Goal: Contribute content

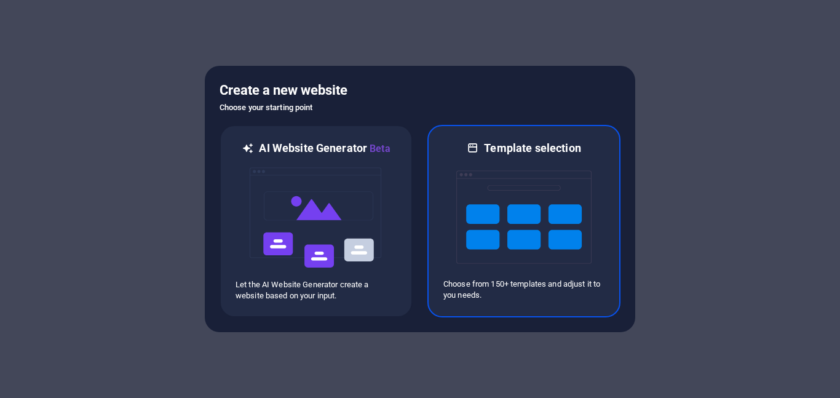
click at [478, 234] on img at bounding box center [523, 216] width 135 height 123
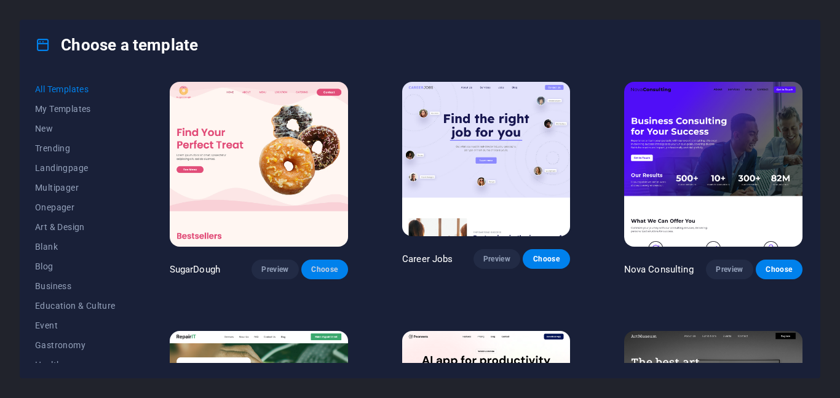
click at [333, 267] on span "Choose" at bounding box center [324, 269] width 27 height 10
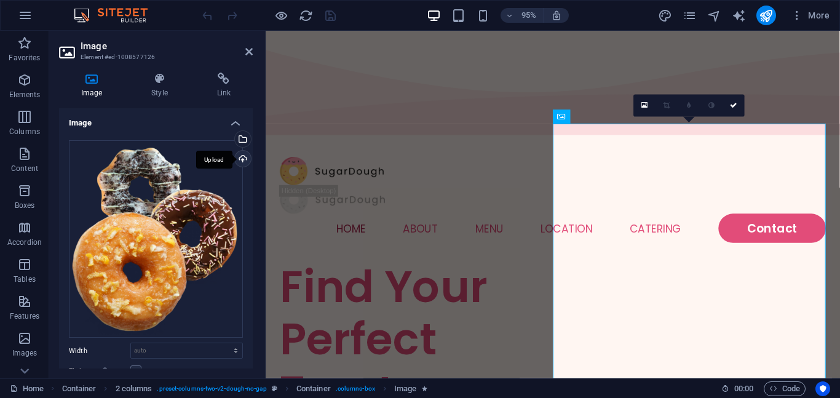
click at [236, 154] on div "Upload" at bounding box center [241, 160] width 18 height 18
click at [77, 155] on div "Drag files here, click to choose files or select files from Files or our free s…" at bounding box center [156, 239] width 174 height 198
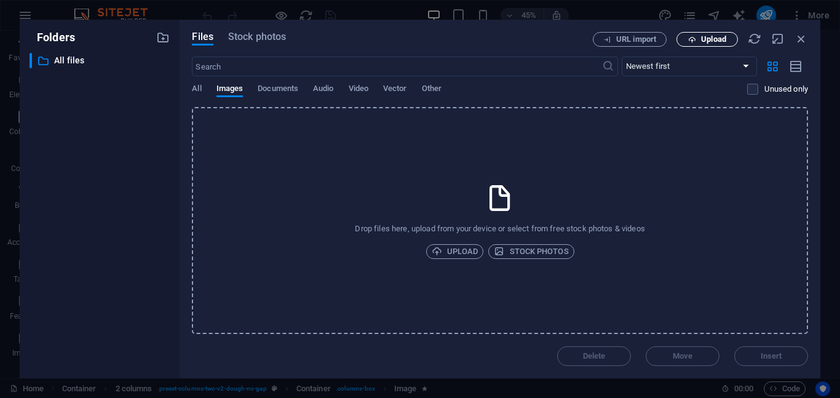
click at [712, 41] on span "Upload" at bounding box center [713, 39] width 25 height 7
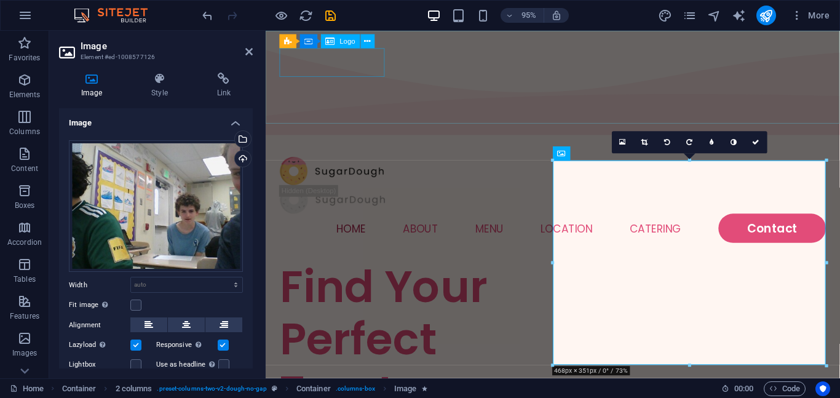
click at [361, 163] on div at bounding box center [567, 178] width 575 height 30
select select "px"
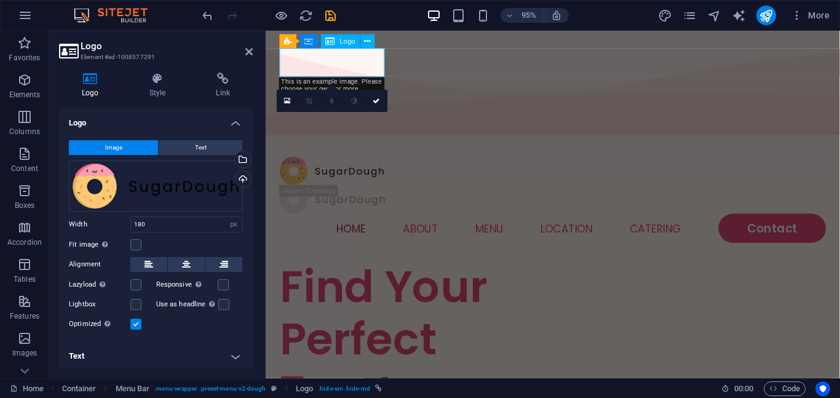
click at [361, 163] on div at bounding box center [567, 178] width 575 height 30
click at [193, 155] on div "Image Text" at bounding box center [156, 147] width 174 height 15
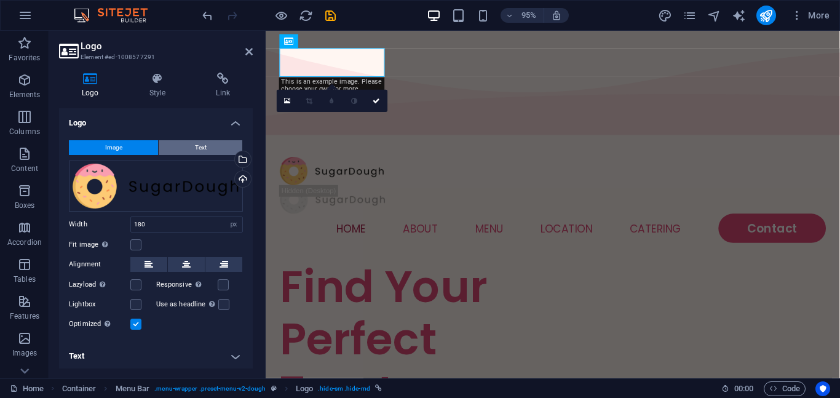
click at [190, 145] on button "Text" at bounding box center [201, 147] width 84 height 15
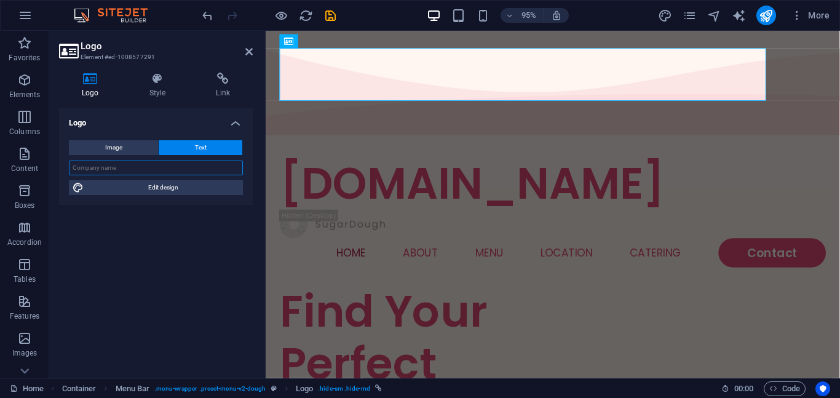
click at [164, 170] on input "text" at bounding box center [156, 167] width 174 height 15
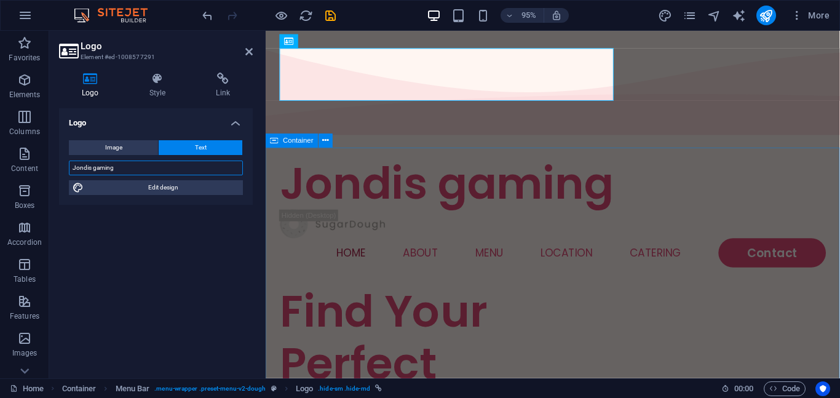
type input "Jondis gaming"
click at [342, 298] on div "Find Your Perfect Treat" at bounding box center [424, 381] width 288 height 166
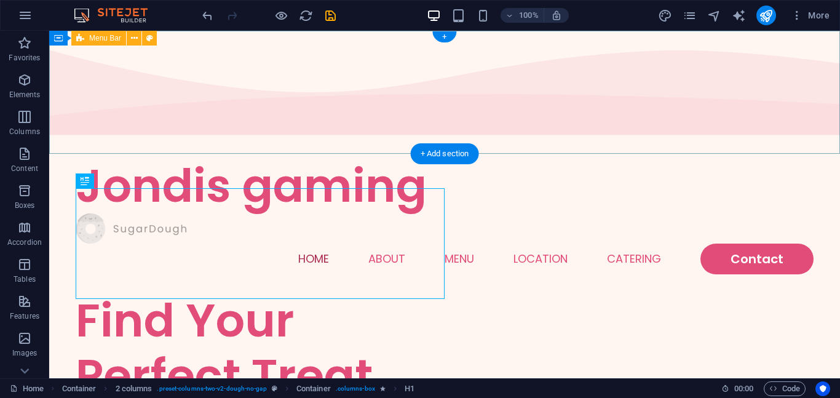
click at [755, 213] on div at bounding box center [445, 228] width 738 height 30
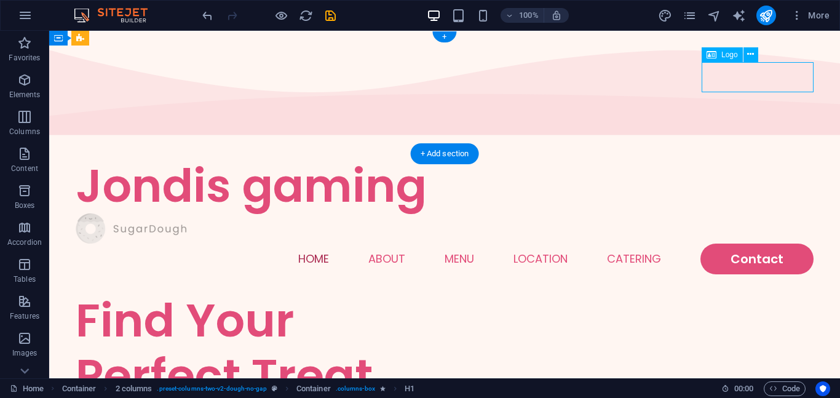
click at [755, 213] on div at bounding box center [445, 228] width 738 height 30
select select "px"
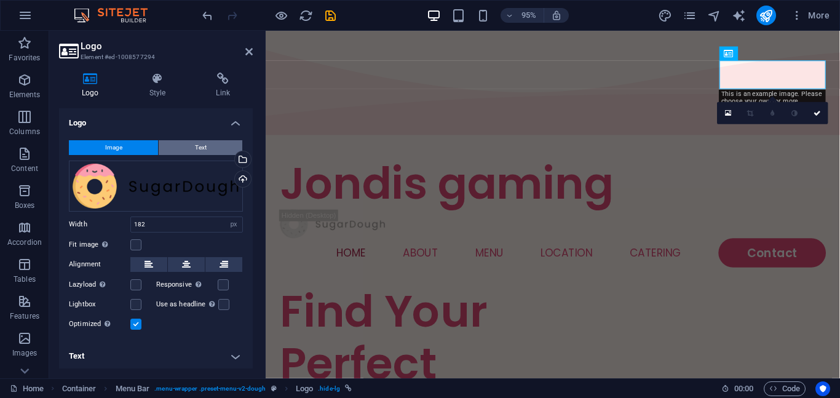
click at [208, 146] on button "Text" at bounding box center [201, 147] width 84 height 15
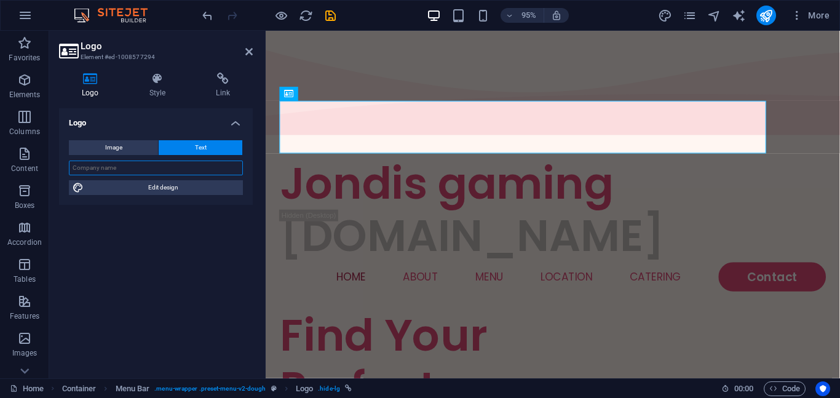
click at [175, 172] on input "text" at bounding box center [156, 167] width 174 height 15
type input "i"
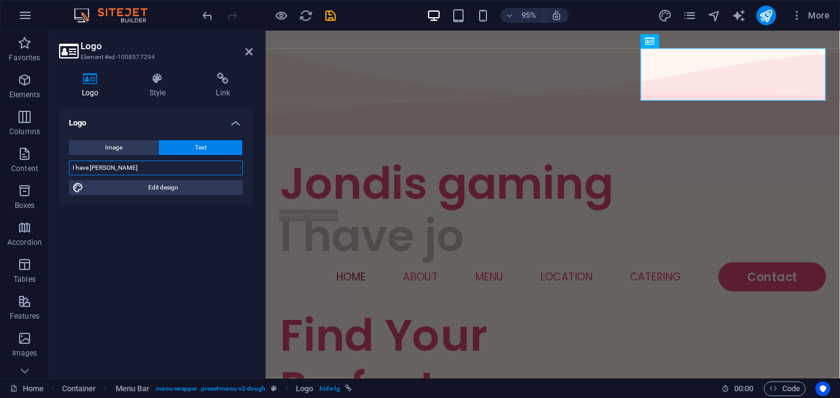
type input "I have [PERSON_NAME]"
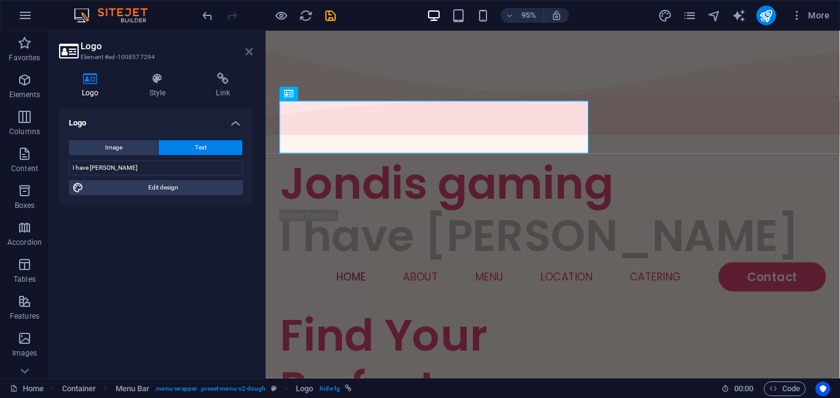
click at [245, 55] on icon at bounding box center [248, 52] width 7 height 10
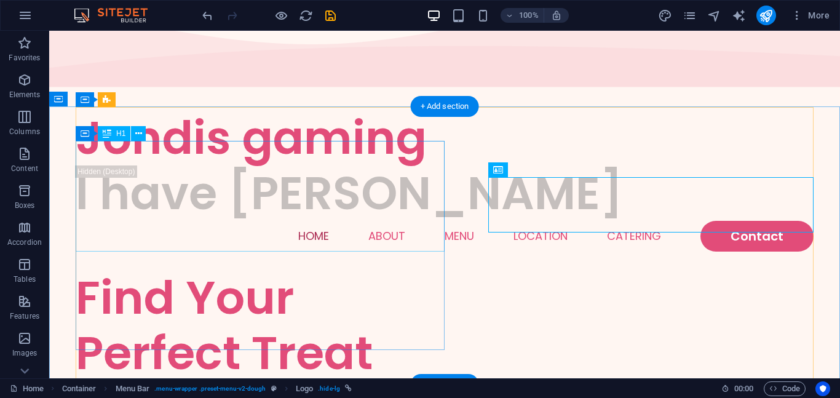
scroll to position [47, 0]
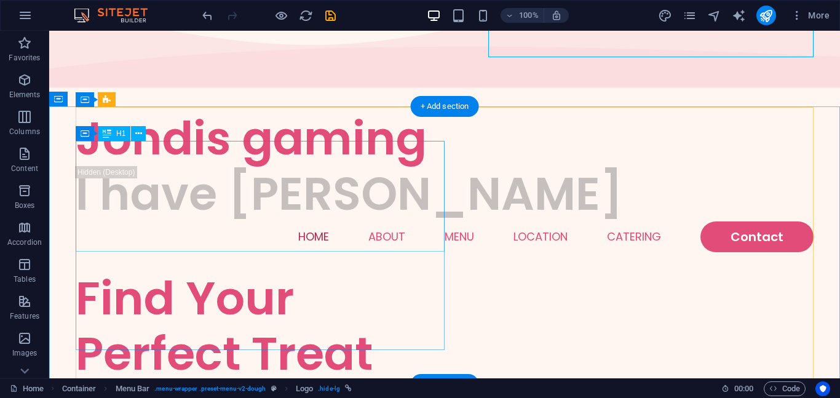
click at [184, 270] on div "Find Your Perfect Treat" at bounding box center [260, 325] width 369 height 111
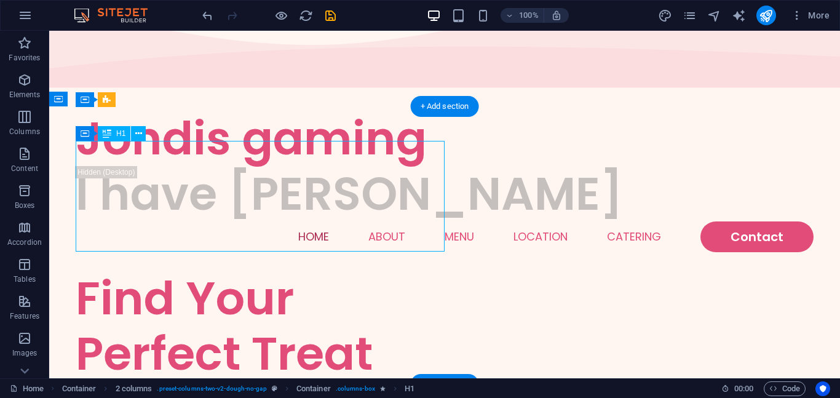
click at [184, 270] on div "Find Your Perfect Treat" at bounding box center [260, 325] width 369 height 111
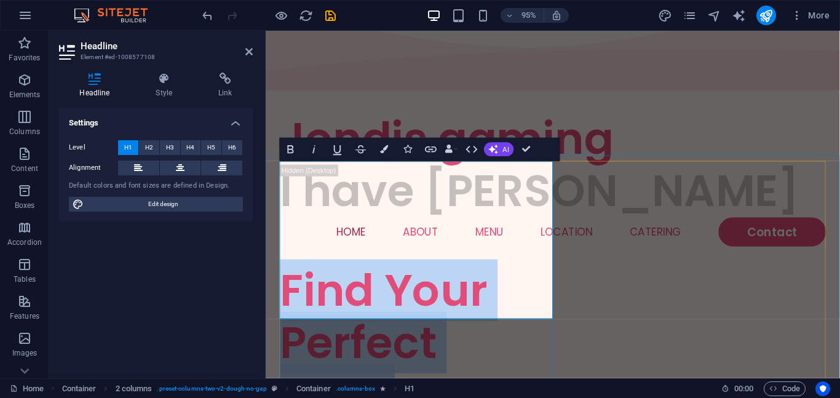
click at [368, 276] on h1 "Find Your Perfect Treat" at bounding box center [424, 359] width 288 height 166
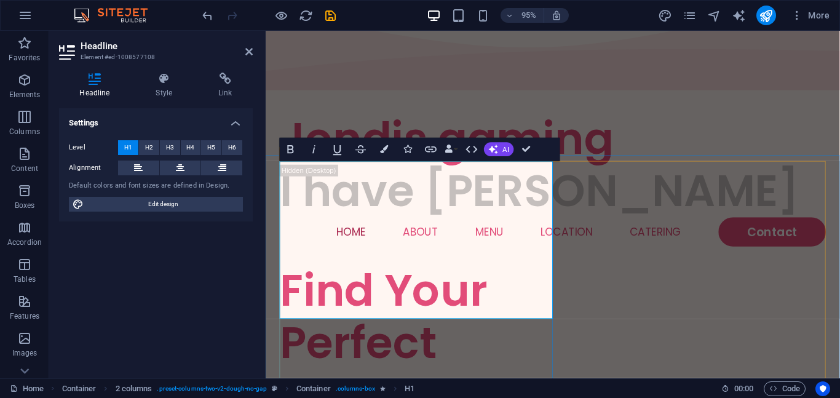
click at [368, 276] on h1 "Find Your Perfect Treat" at bounding box center [424, 359] width 288 height 166
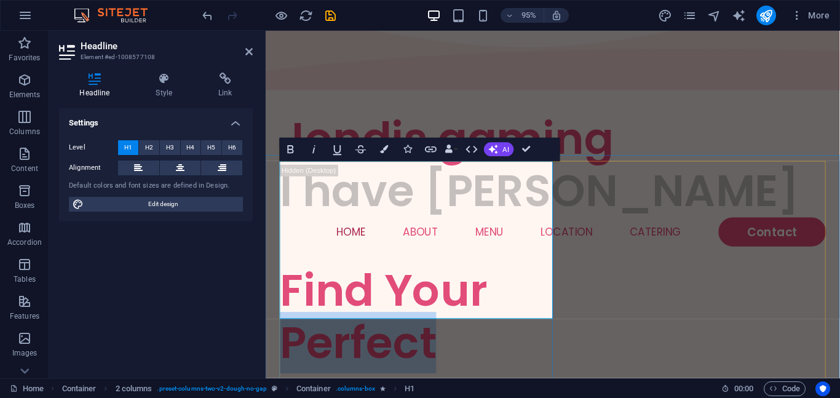
click at [350, 298] on h1 "Find Your Perfect Treat" at bounding box center [424, 359] width 288 height 166
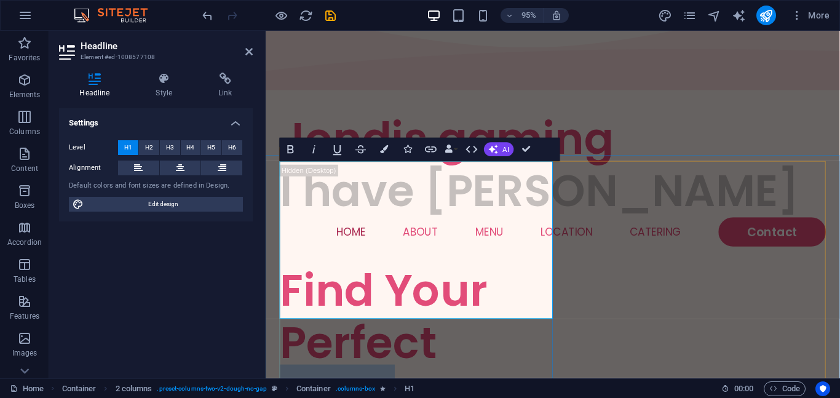
click at [350, 298] on h1 "Find Your Perfect Treat" at bounding box center [424, 359] width 288 height 166
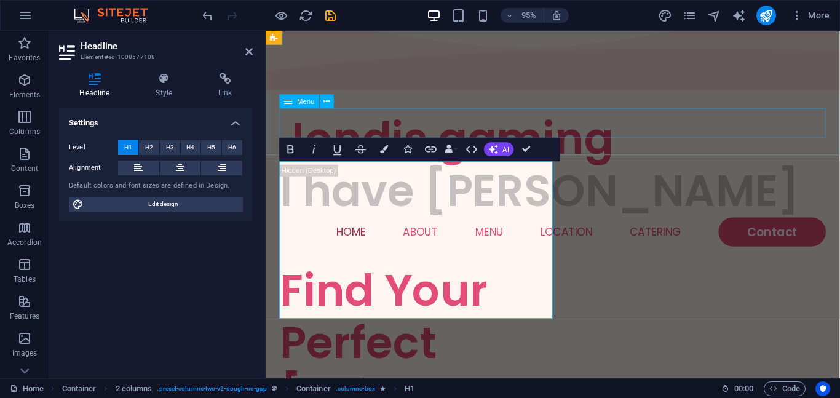
click at [540, 227] on nav "Home About Menu Location Catering Contact" at bounding box center [567, 242] width 575 height 31
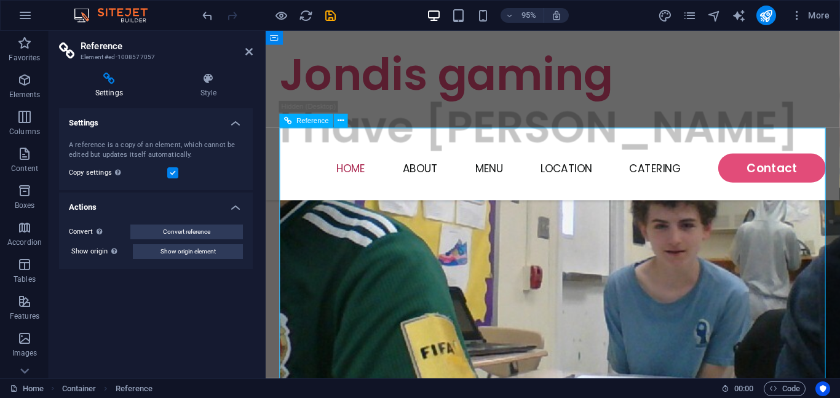
scroll to position [490, 0]
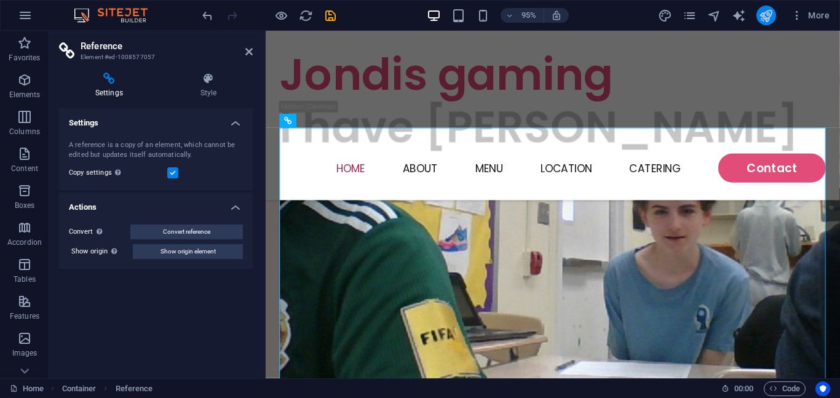
click at [768, 15] on icon "publish" at bounding box center [765, 16] width 14 height 14
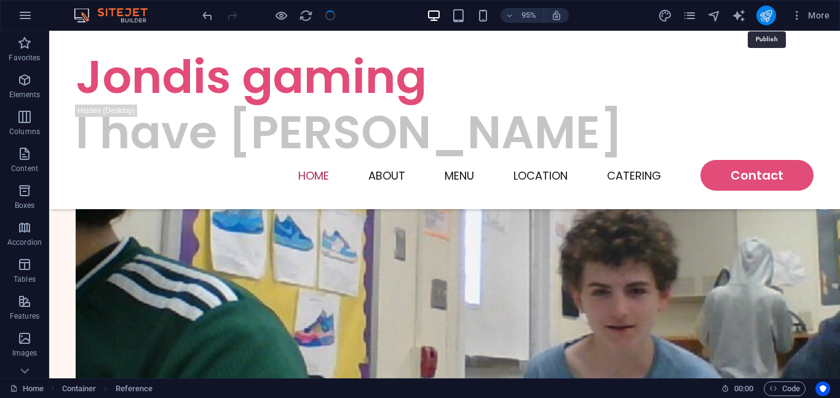
scroll to position [476, 0]
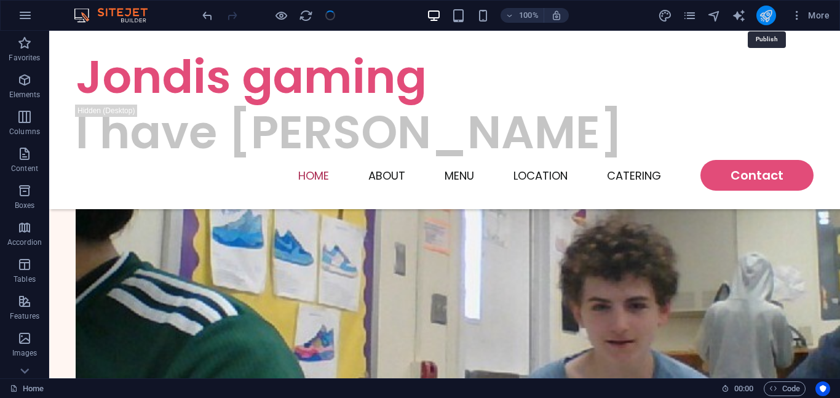
click at [766, 18] on icon "publish" at bounding box center [765, 16] width 14 height 14
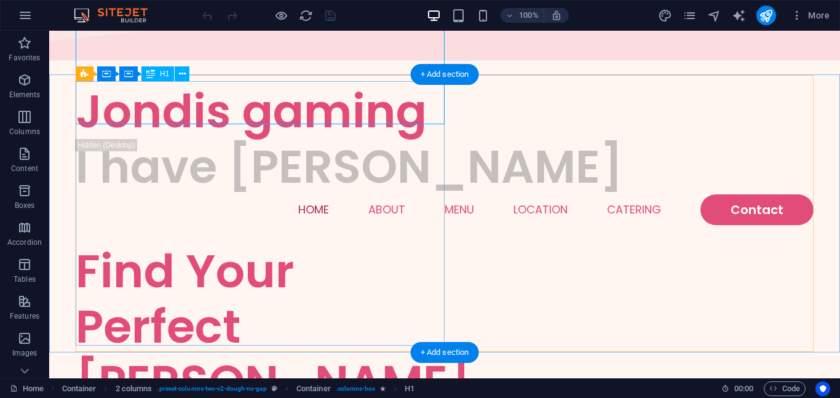
scroll to position [74, 0]
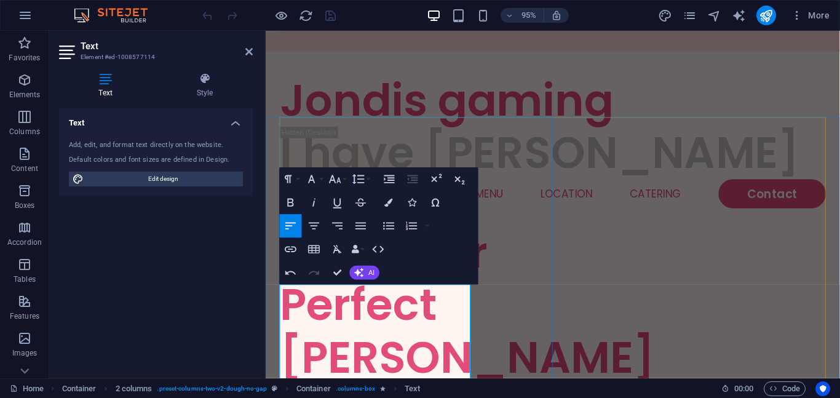
scroll to position [104, 0]
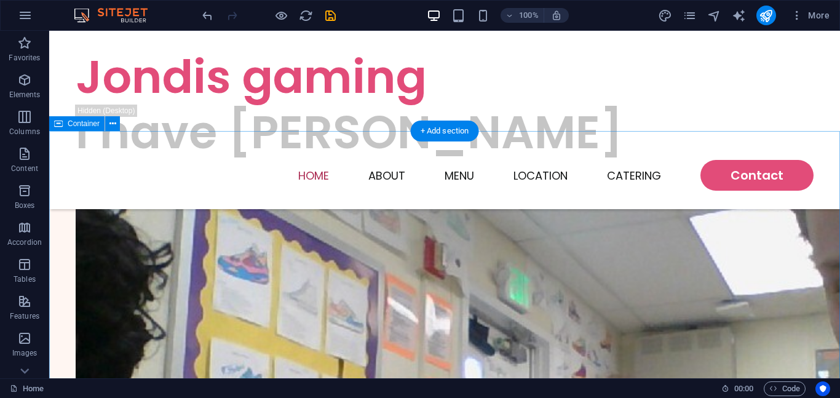
scroll to position [350, 0]
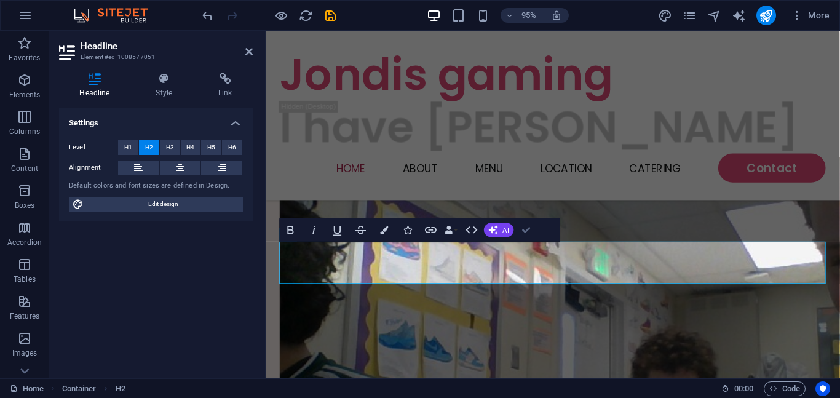
scroll to position [317, 0]
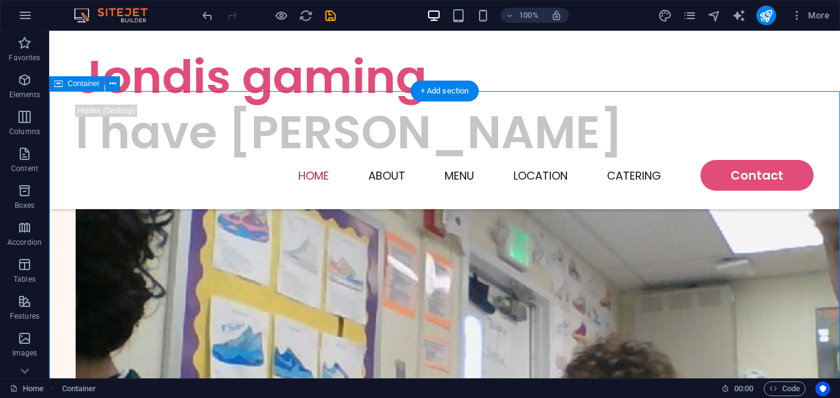
scroll to position [390, 0]
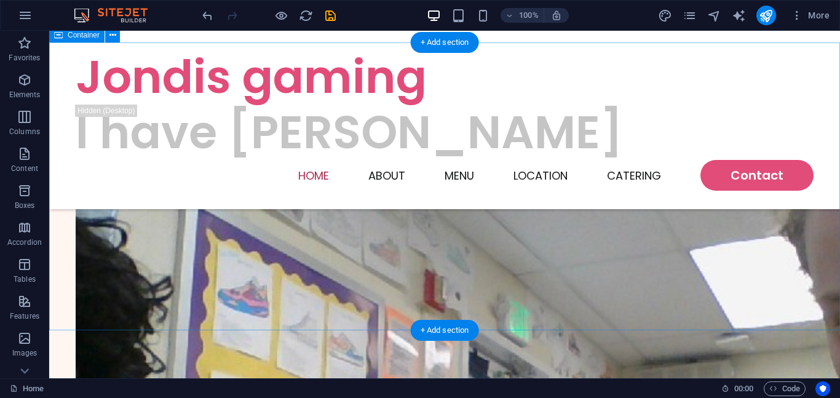
scroll to position [312, 0]
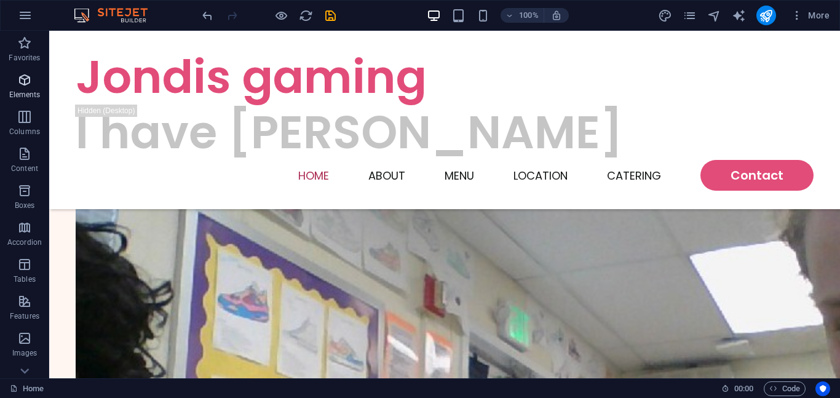
click at [37, 90] on p "Elements" at bounding box center [24, 95] width 31 height 10
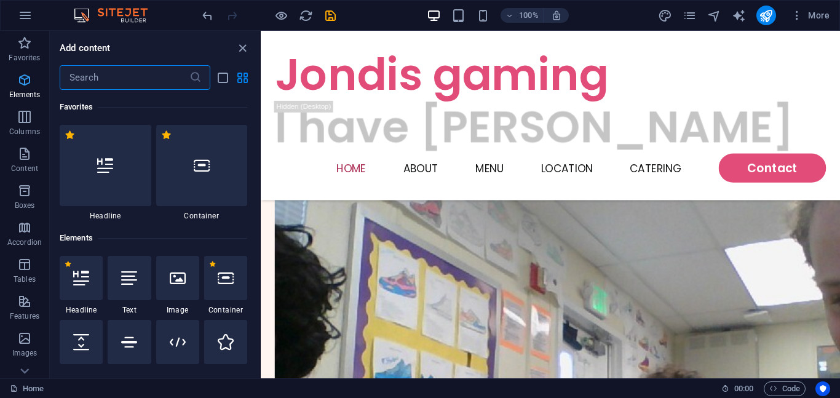
click at [30, 84] on icon "button" at bounding box center [24, 80] width 15 height 15
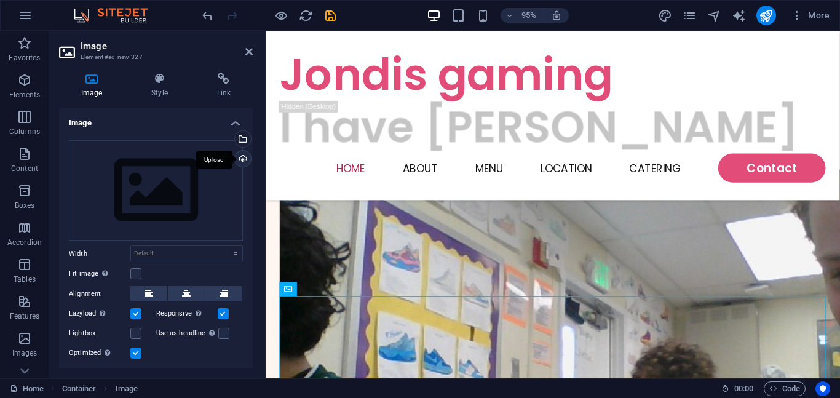
click at [244, 158] on div "Upload" at bounding box center [241, 160] width 18 height 18
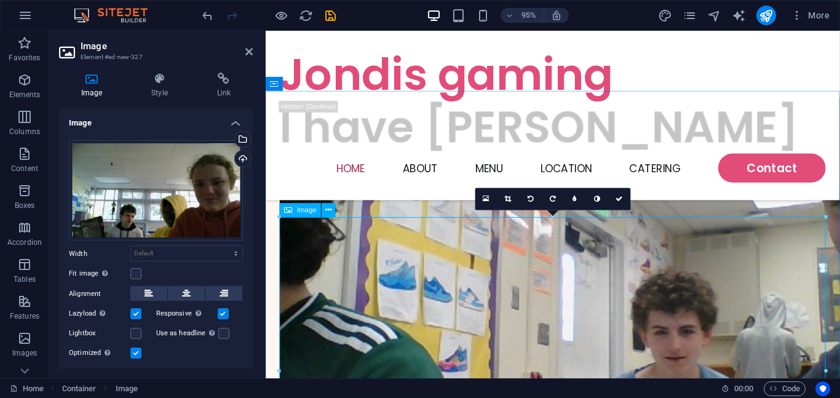
scroll to position [407, 0]
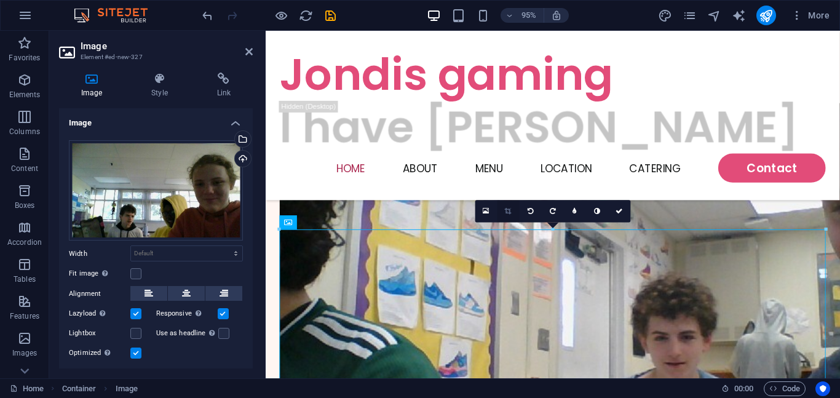
click at [506, 211] on icon at bounding box center [508, 211] width 7 height 7
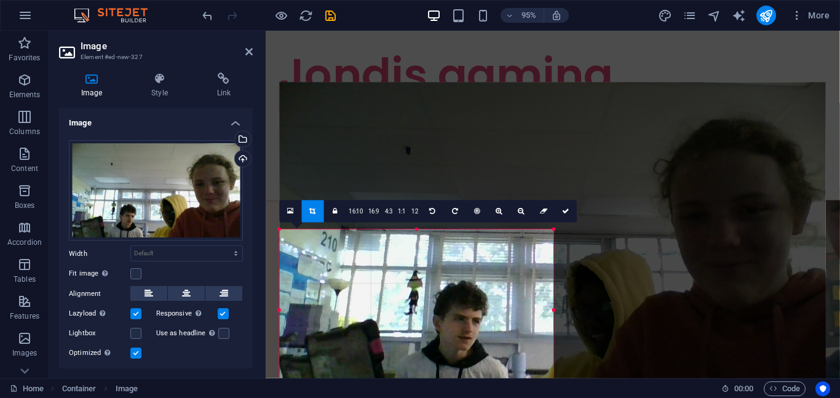
drag, startPoint x: 824, startPoint y: 229, endPoint x: 534, endPoint y: 397, distance: 334.6
click at [534, 378] on section "Favorites Elements Columns Content Boxes Accordion Tables Features Images Slide…" at bounding box center [420, 204] width 840 height 347
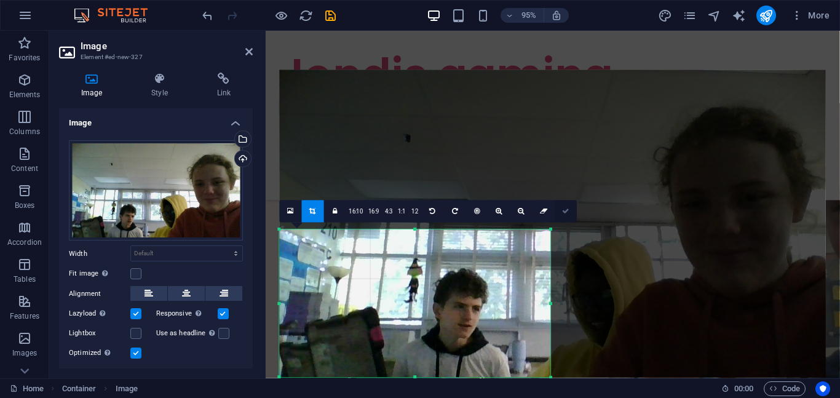
click at [562, 209] on icon at bounding box center [565, 211] width 7 height 7
type input "464"
select select "px"
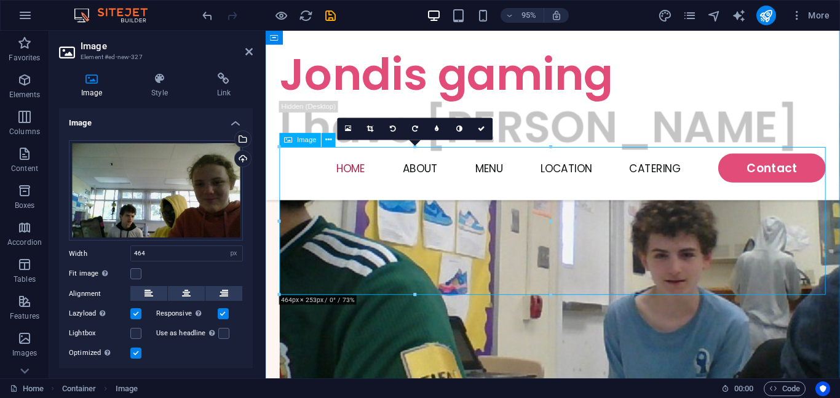
scroll to position [495, 0]
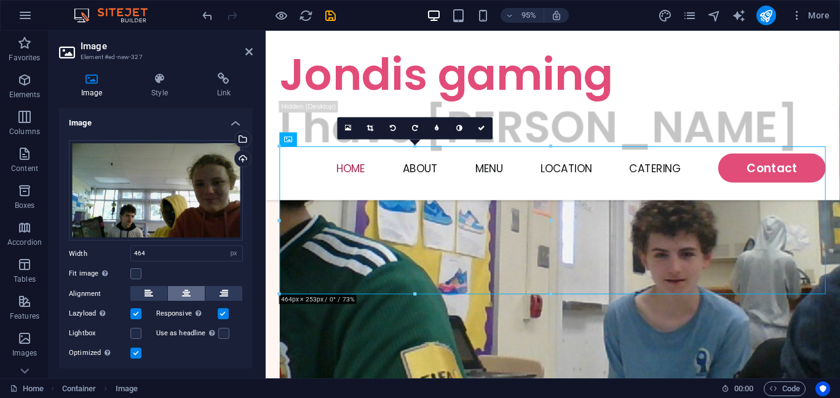
click at [186, 289] on icon at bounding box center [186, 293] width 9 height 15
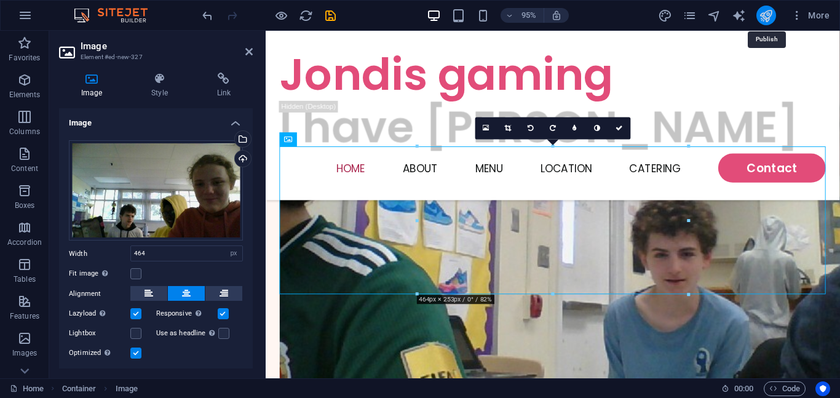
click at [770, 11] on icon "publish" at bounding box center [765, 16] width 14 height 14
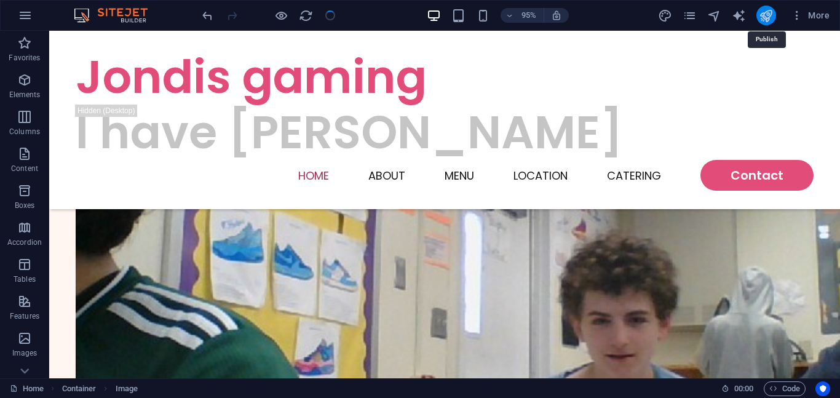
scroll to position [462, 0]
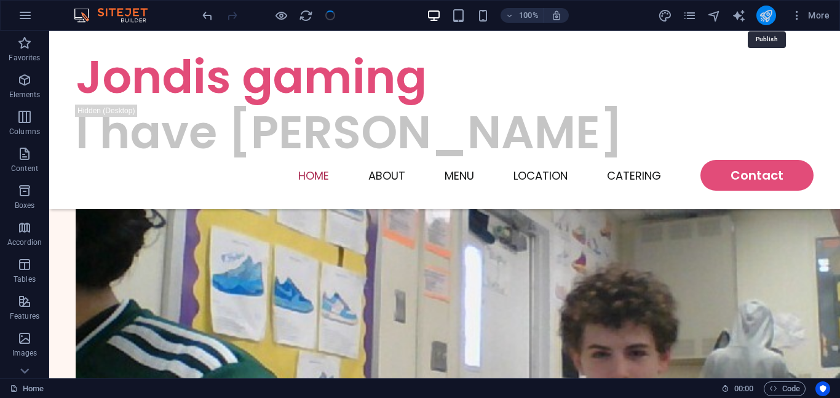
click at [768, 12] on icon "publish" at bounding box center [765, 16] width 14 height 14
